Goal: Information Seeking & Learning: Learn about a topic

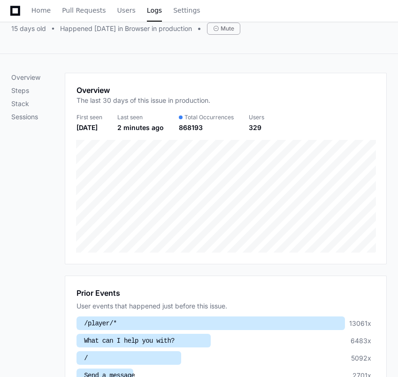
scroll to position [74, 0]
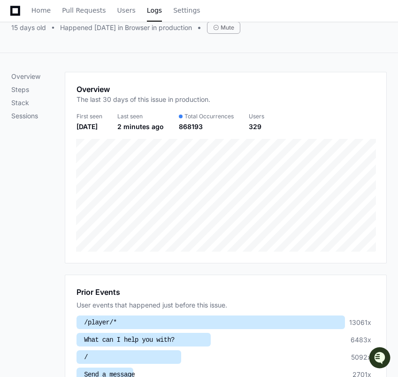
click at [110, 291] on h1 "Prior Events" at bounding box center [99, 291] width 44 height 11
click at [110, 300] on div "User events that happened just before this issue." at bounding box center [226, 304] width 299 height 9
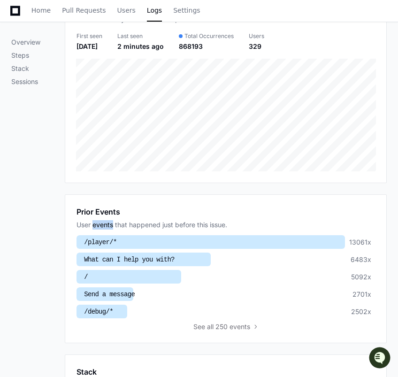
scroll to position [159, 0]
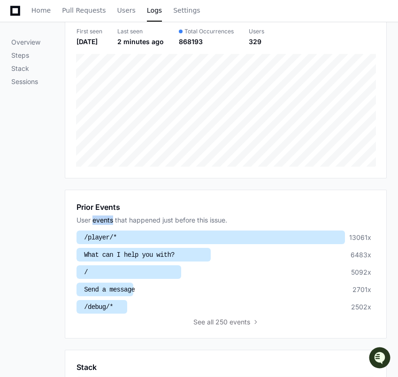
click at [57, 263] on div "Overview Steps Stack Sessions" at bounding box center [38, 247] width 54 height 521
click at [232, 321] on span "all 250 events" at bounding box center [228, 321] width 43 height 9
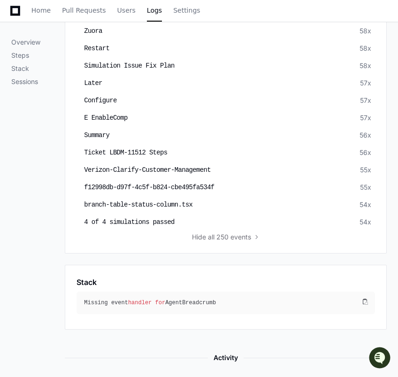
scroll to position [4487, 0]
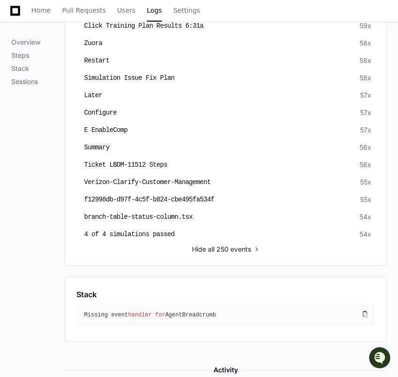
click at [215, 245] on span "all 250 events" at bounding box center [229, 249] width 43 height 9
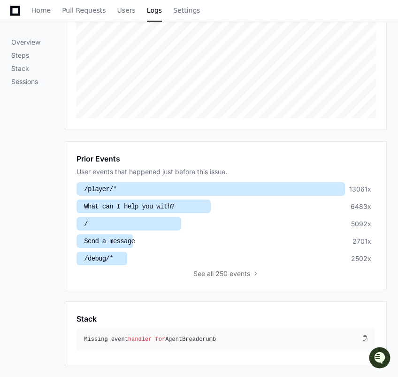
scroll to position [209, 0]
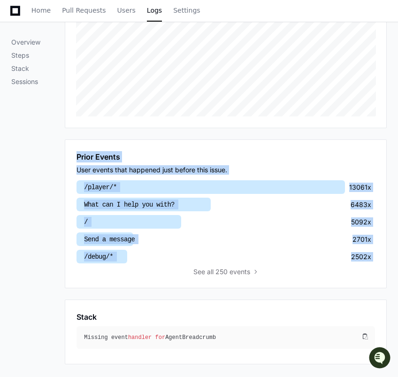
drag, startPoint x: 71, startPoint y: 150, endPoint x: 171, endPoint y: 271, distance: 157.1
click at [171, 271] on div "Prior Events User events that happened just before this issue. /player/* 13061x…" at bounding box center [226, 213] width 322 height 149
click at [31, 255] on div "Overview Steps Stack Sessions" at bounding box center [38, 190] width 54 height 507
